Goal: Transaction & Acquisition: Obtain resource

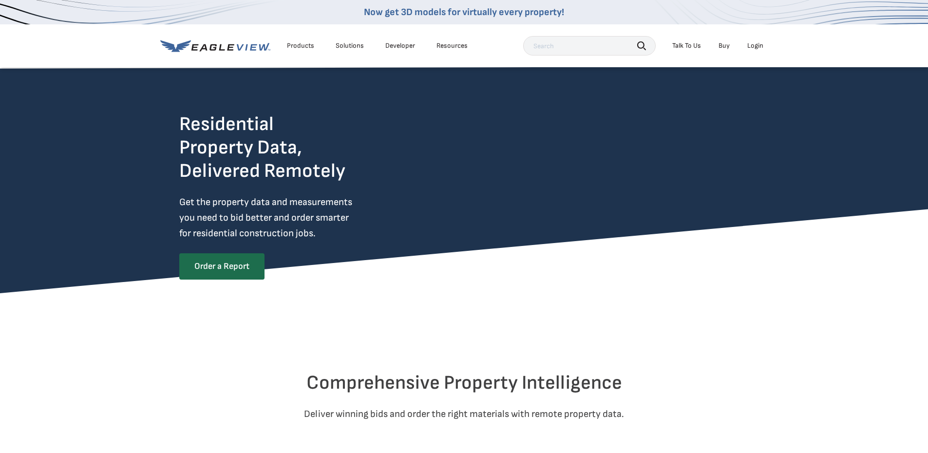
click at [748, 39] on li "Login" at bounding box center [755, 45] width 26 height 15
click at [750, 44] on div "Login" at bounding box center [755, 45] width 16 height 9
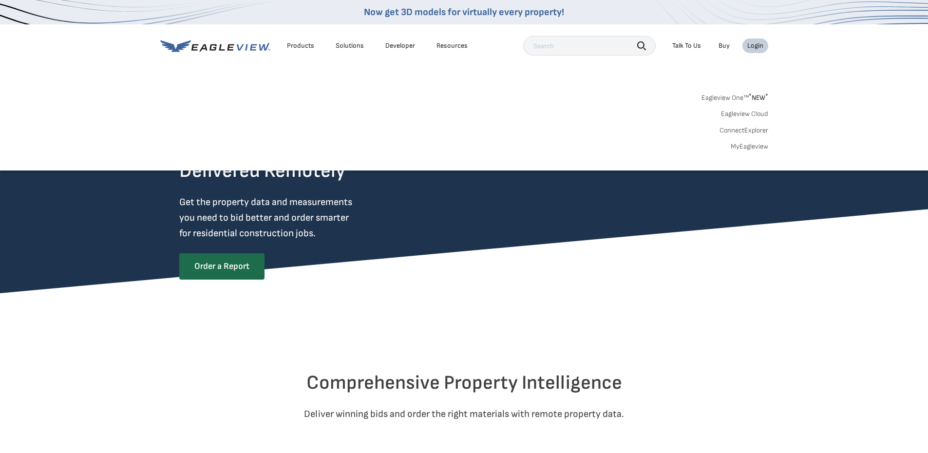
click at [743, 145] on link "MyEagleview" at bounding box center [748, 146] width 37 height 9
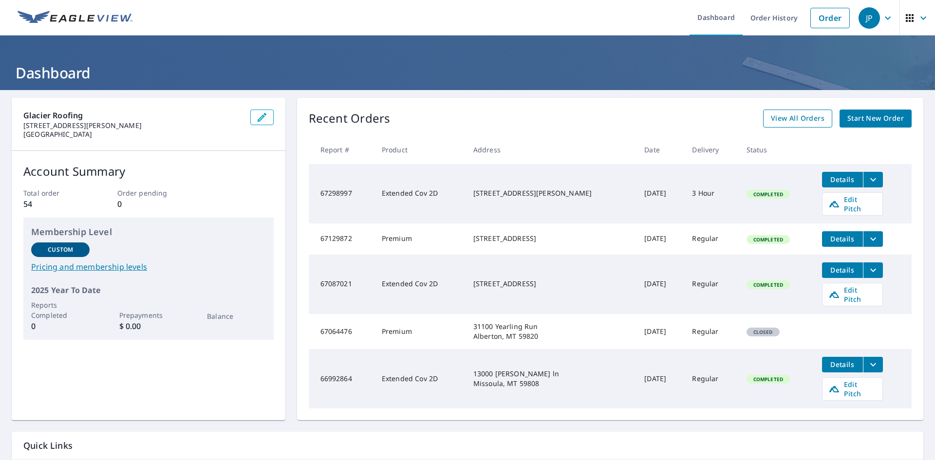
click at [807, 116] on span "View All Orders" at bounding box center [798, 118] width 54 height 12
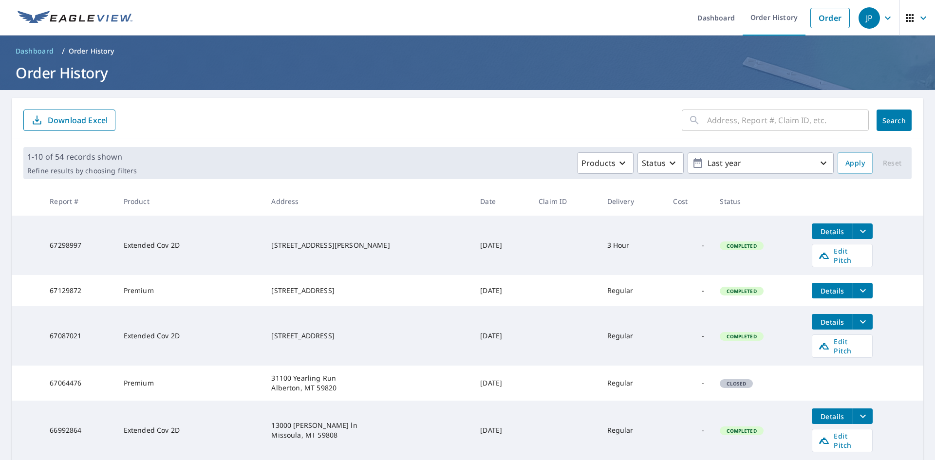
click at [721, 124] on input "text" at bounding box center [788, 120] width 162 height 27
type input "3405"
click button "Search" at bounding box center [894, 120] width 35 height 21
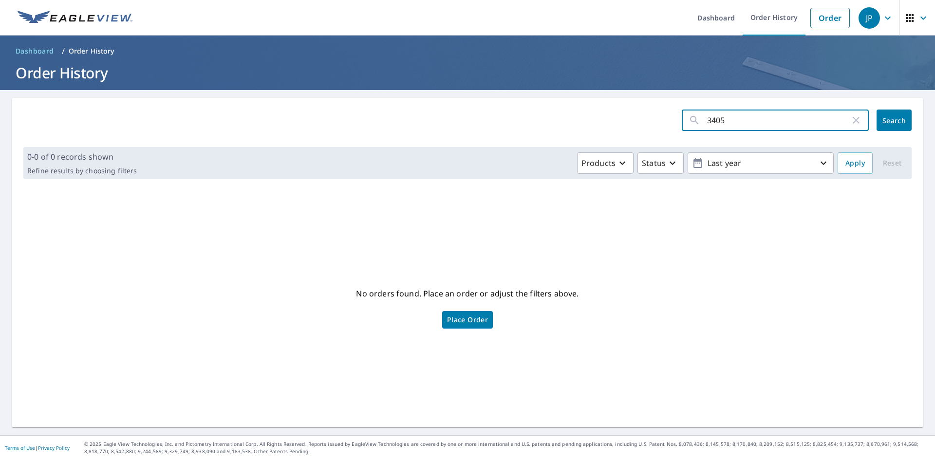
click at [721, 123] on input "3405" at bounding box center [778, 120] width 143 height 27
type input "3"
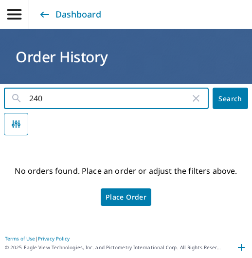
type input "2405"
click button "Search" at bounding box center [231, 98] width 36 height 21
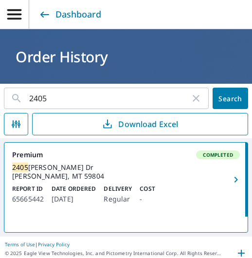
click at [97, 182] on link "Premium Completed 2405 Glen Dr Missoula, MT 59804 Report ID 65665442 Date Order…" at bounding box center [125, 180] width 243 height 74
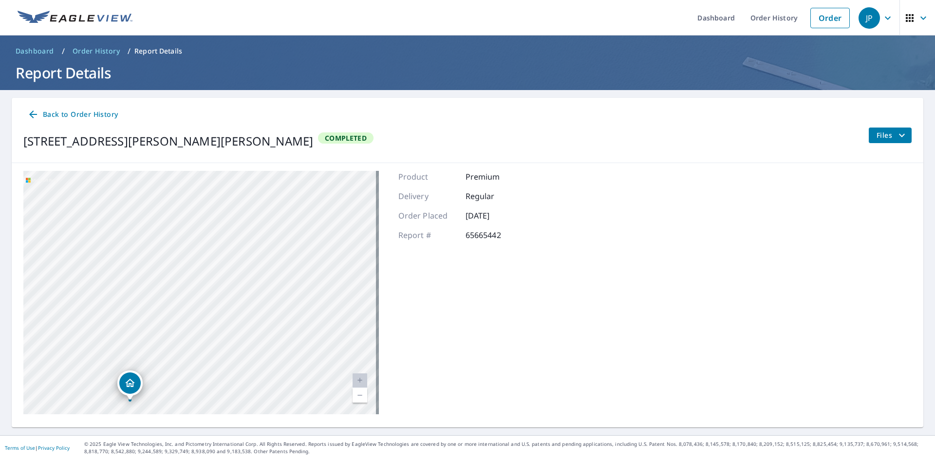
click at [880, 141] on button "Files" at bounding box center [889, 136] width 43 height 16
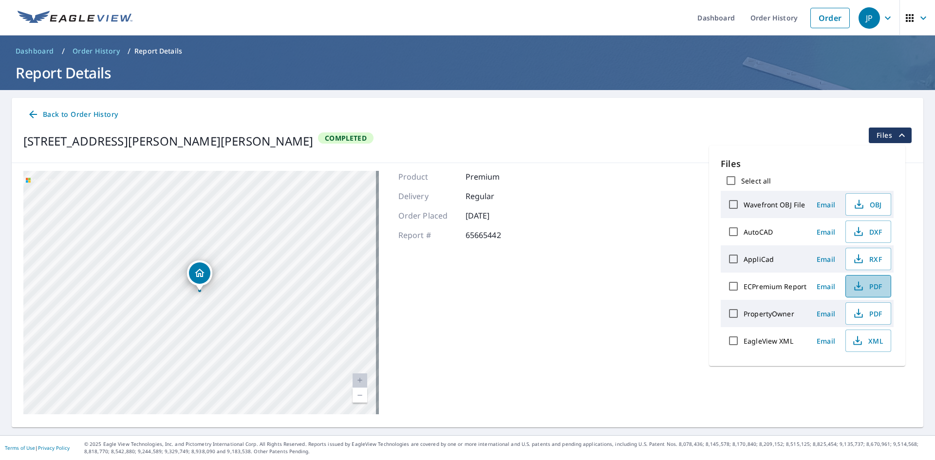
click at [858, 279] on button "PDF" at bounding box center [868, 286] width 46 height 22
